Goal: Task Accomplishment & Management: Use online tool/utility

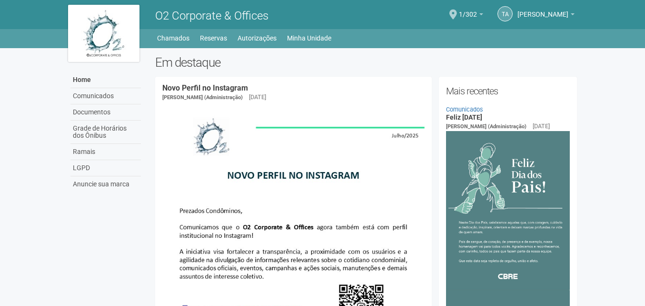
click at [295, 30] on div "Home Home Comunicados Documentos Grade de Horários dos Ônibus Ramais LGPD Anunc…" at bounding box center [323, 37] width 524 height 16
click at [297, 37] on link "Minha Unidade" at bounding box center [309, 37] width 44 height 13
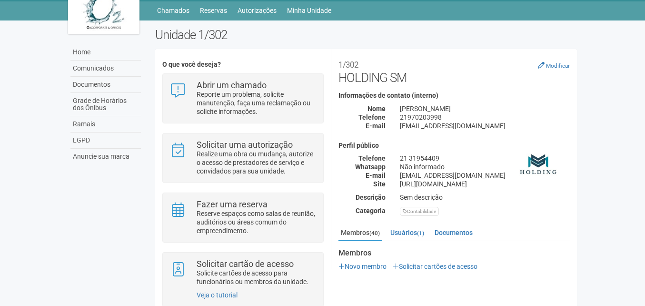
scroll to position [52, 0]
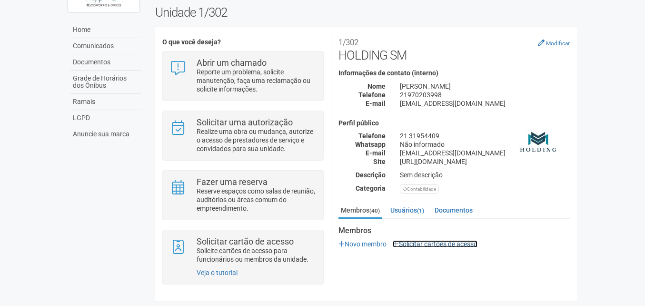
click at [437, 241] on link "Solicitar cartões de acesso" at bounding box center [435, 244] width 85 height 8
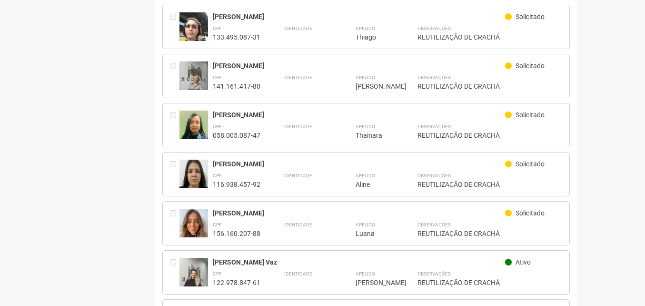
scroll to position [728, 0]
